Goal: Find specific page/section: Find specific page/section

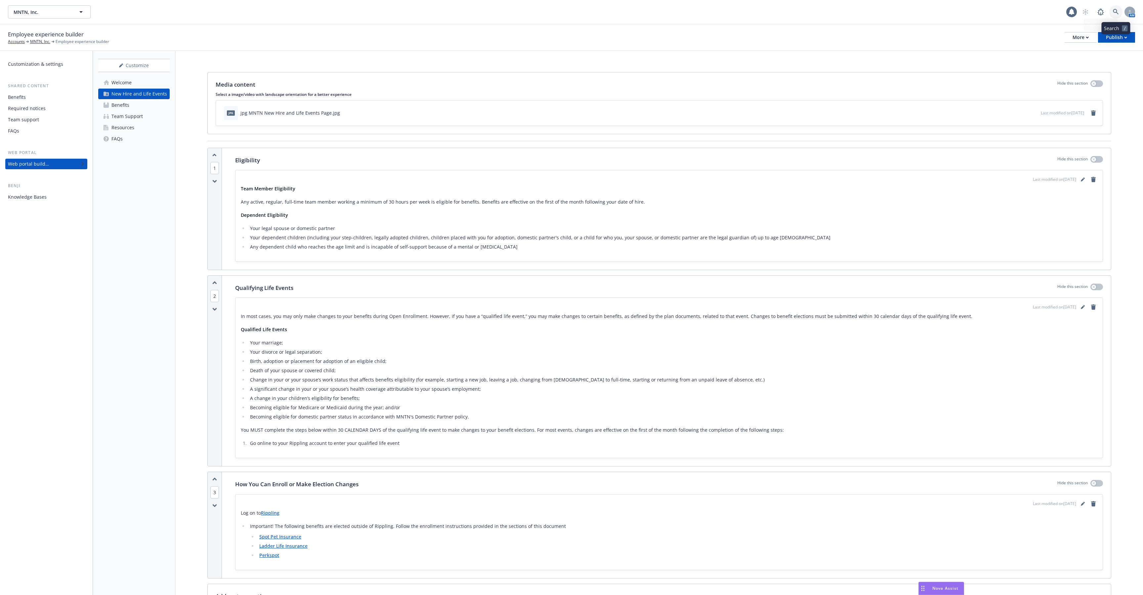
click at [1117, 12] on icon at bounding box center [1116, 12] width 6 height 6
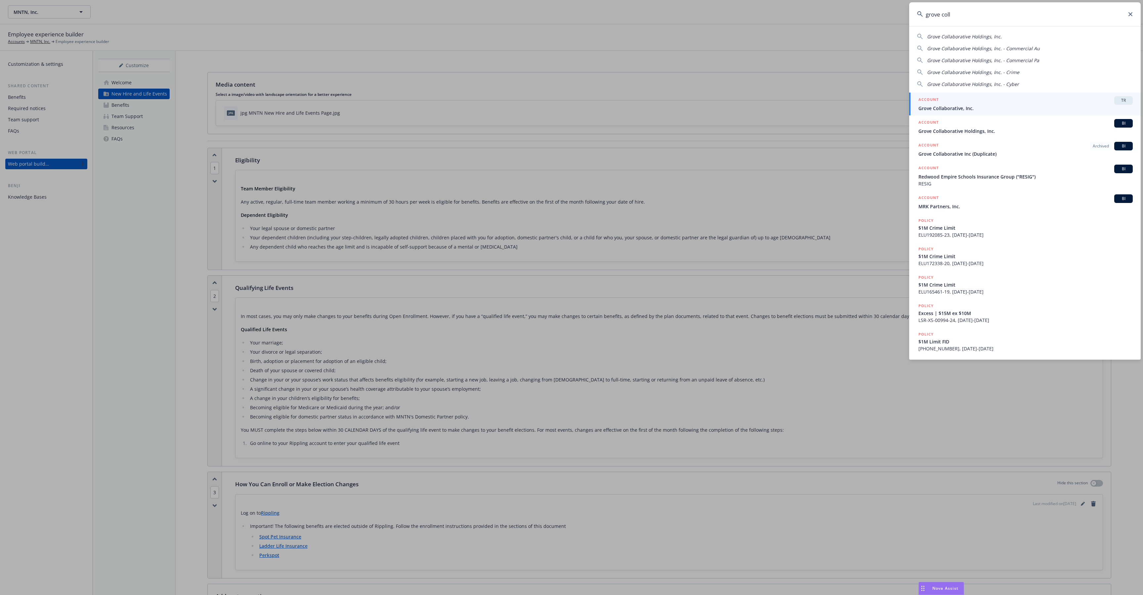
type input "grove coll"
click at [972, 112] on link "ACCOUNT TR Grove Collaborative, Inc." at bounding box center [1025, 104] width 232 height 23
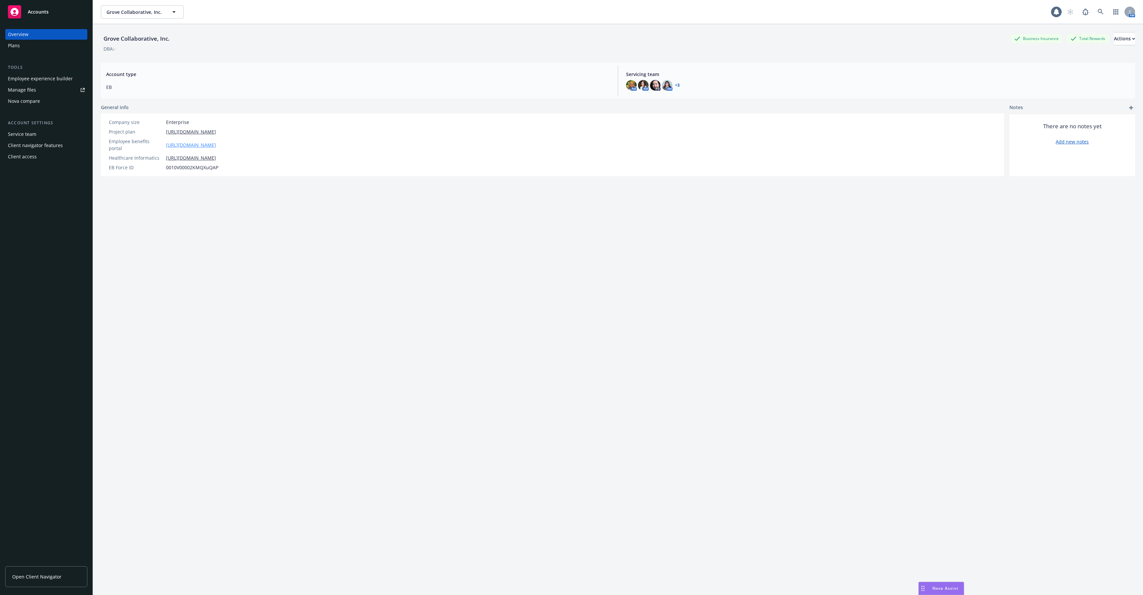
click at [216, 142] on link "https://app.newfront.com/employee/44a7c418-6646-4e30-894e-d6d40fcb6b1b/overview" at bounding box center [191, 145] width 50 height 7
click at [215, 142] on link "https://app.newfront.com/employee/44a7c418-6646-4e30-894e-d6d40fcb6b1b/overview" at bounding box center [191, 145] width 50 height 7
